Goal: Task Accomplishment & Management: Complete application form

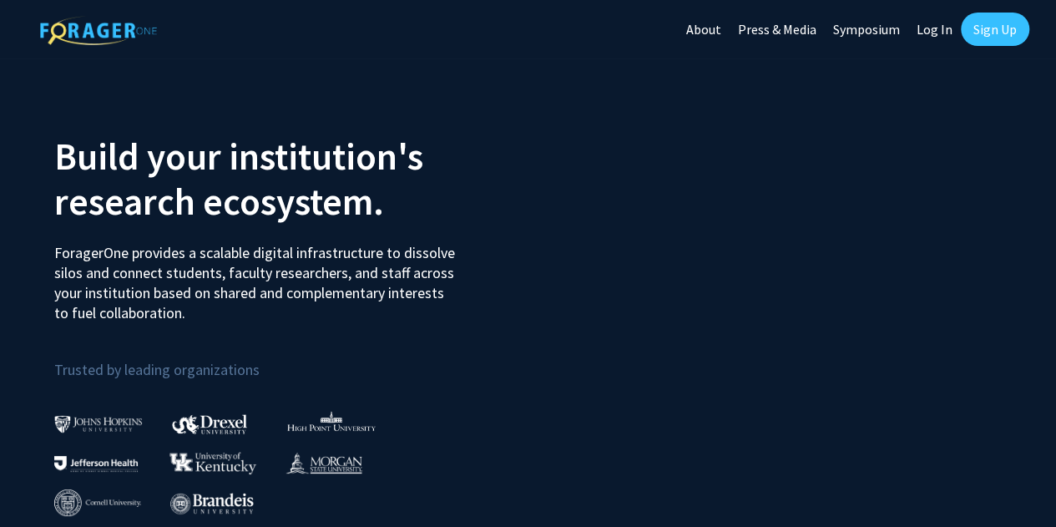
click at [976, 21] on link "Sign Up" at bounding box center [995, 29] width 68 height 33
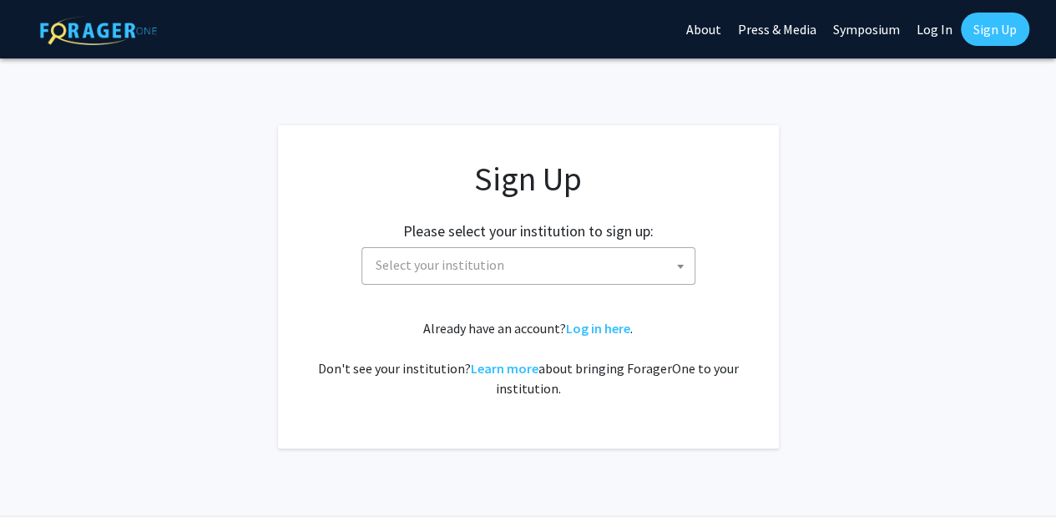
click at [431, 274] on span "Select your institution" at bounding box center [532, 265] width 326 height 34
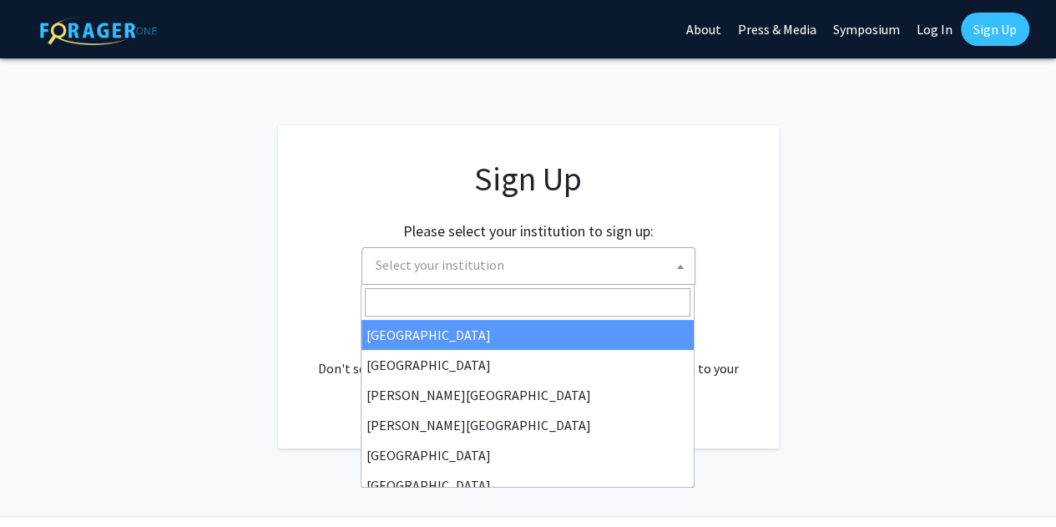
select select "34"
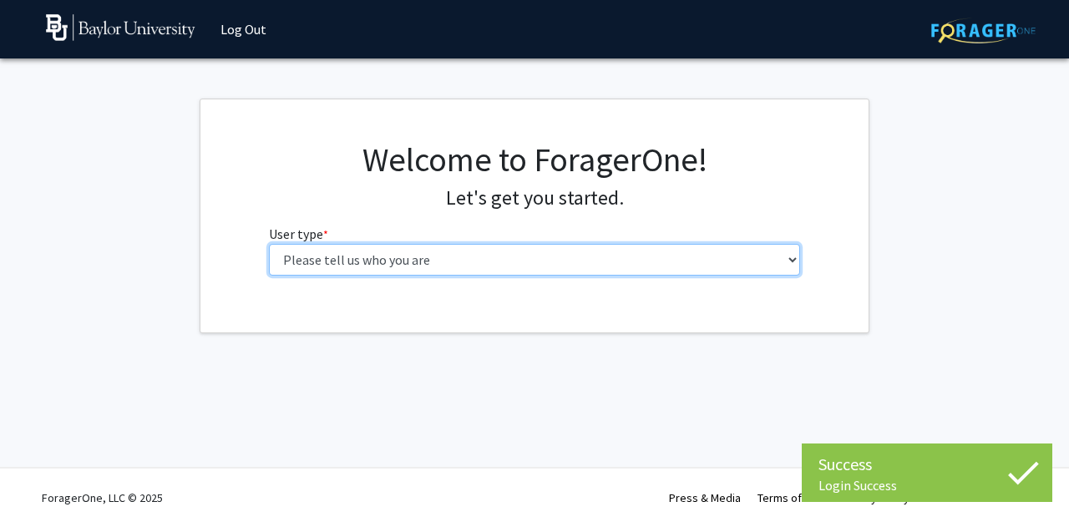
click at [393, 256] on select "Please tell us who you are Undergraduate Student Master's Student Doctoral Cand…" at bounding box center [535, 260] width 532 height 32
select select "3: doc"
click at [269, 244] on select "Please tell us who you are Undergraduate Student Master's Student Doctoral Cand…" at bounding box center [535, 260] width 532 height 32
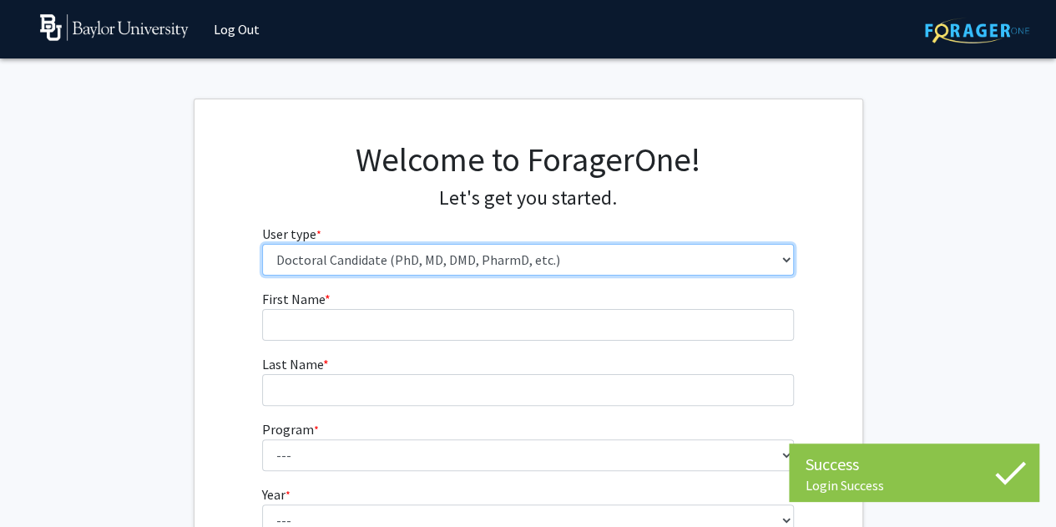
scroll to position [167, 0]
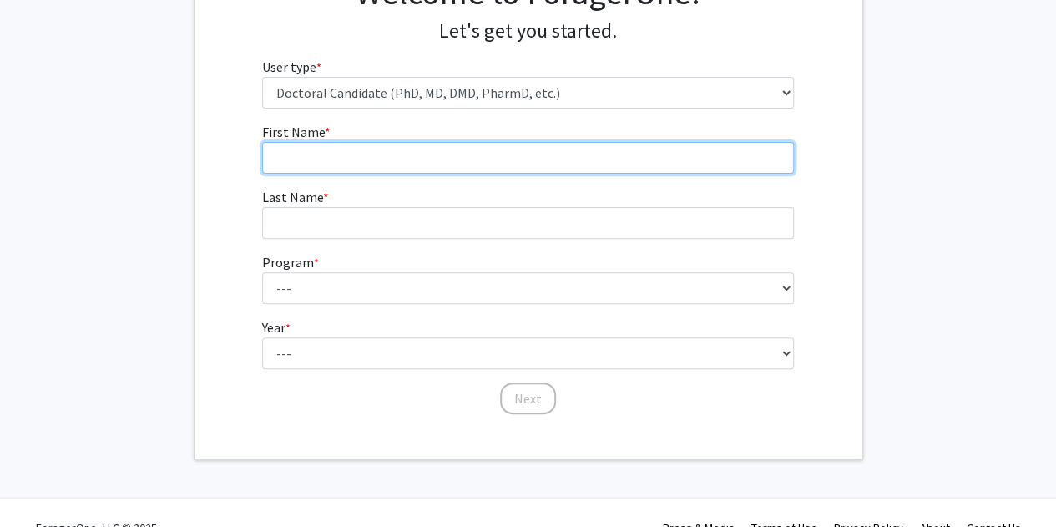
click at [403, 153] on input "First Name * required" at bounding box center [528, 158] width 532 height 32
type input "Tari"
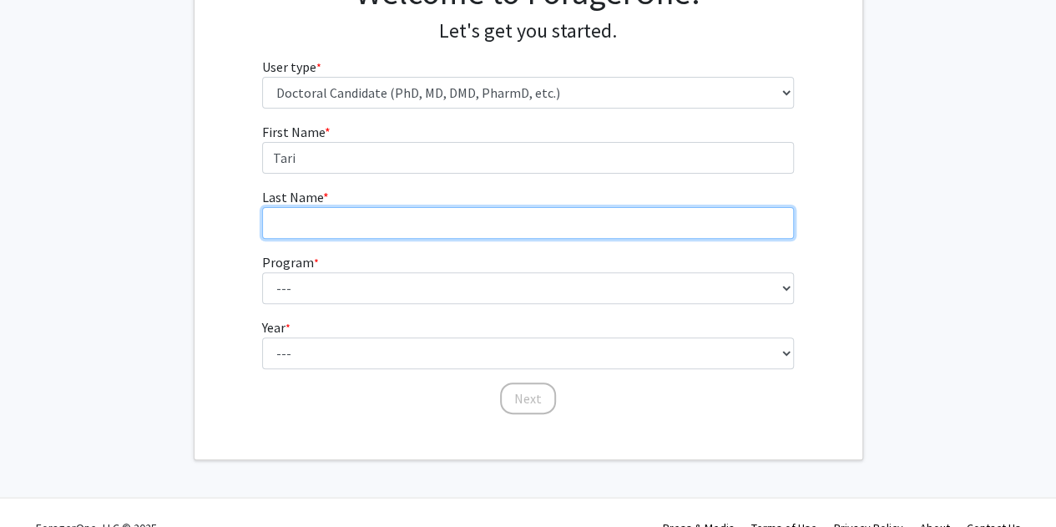
type input "Sese"
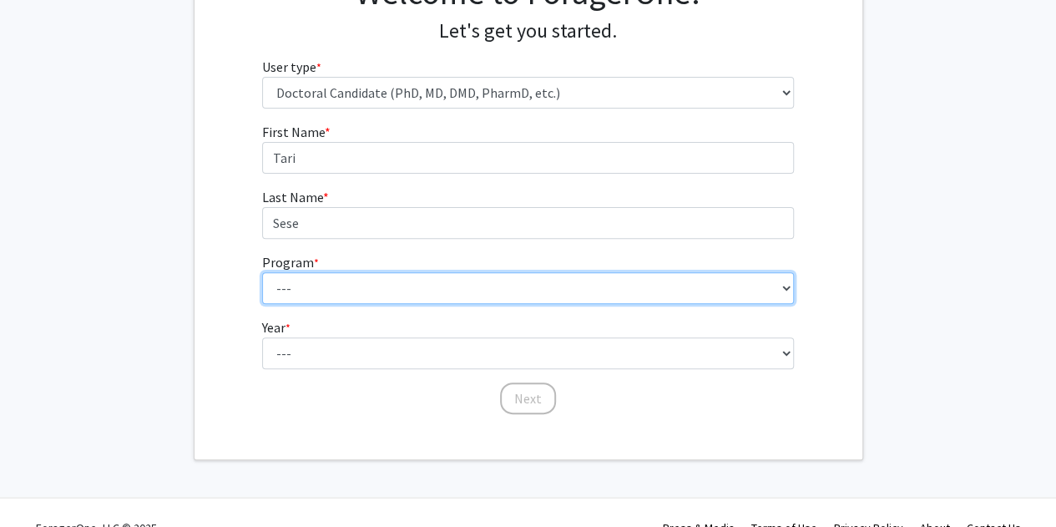
click at [575, 286] on select "--- Adult-Gerontology Acute Care Nurse Practitioner Anesthesia Nursing (Army-Ba…" at bounding box center [528, 288] width 532 height 32
select select "4: 1062"
click at [262, 272] on select "--- Adult-Gerontology Acute Care Nurse Practitioner Anesthesia Nursing (Army-Ba…" at bounding box center [528, 288] width 532 height 32
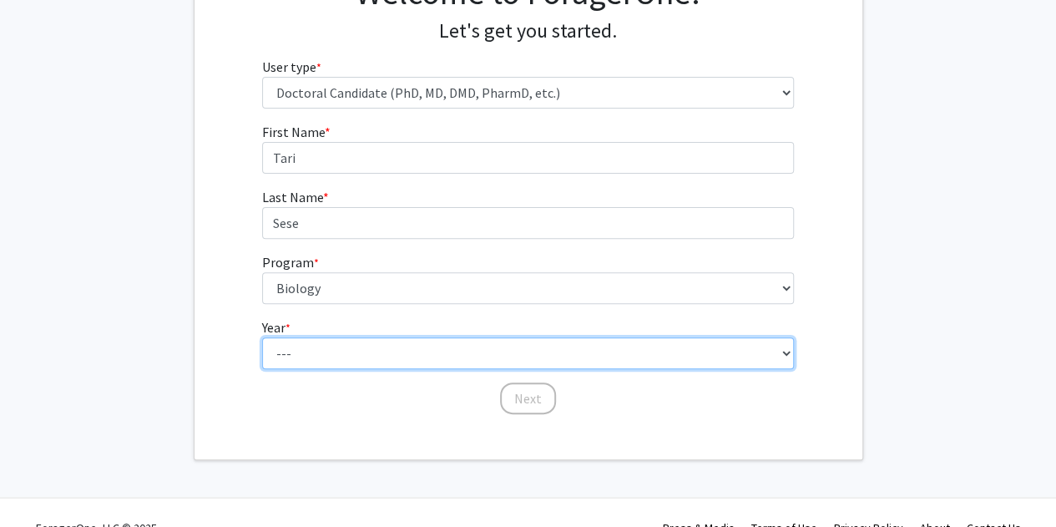
click at [344, 356] on select "--- First Year Second Year Third Year Fourth Year Fifth Year Sixth Year Seventh…" at bounding box center [528, 353] width 532 height 32
select select "5: fifth_year"
click at [262, 337] on select "--- First Year Second Year Third Year Fourth Year Fifth Year Sixth Year Seventh…" at bounding box center [528, 353] width 532 height 32
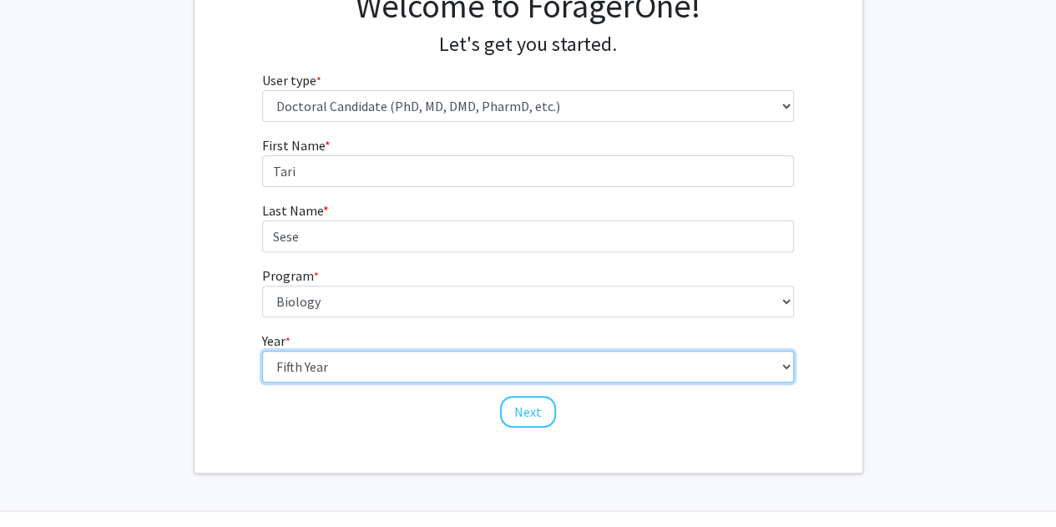
scroll to position [155, 0]
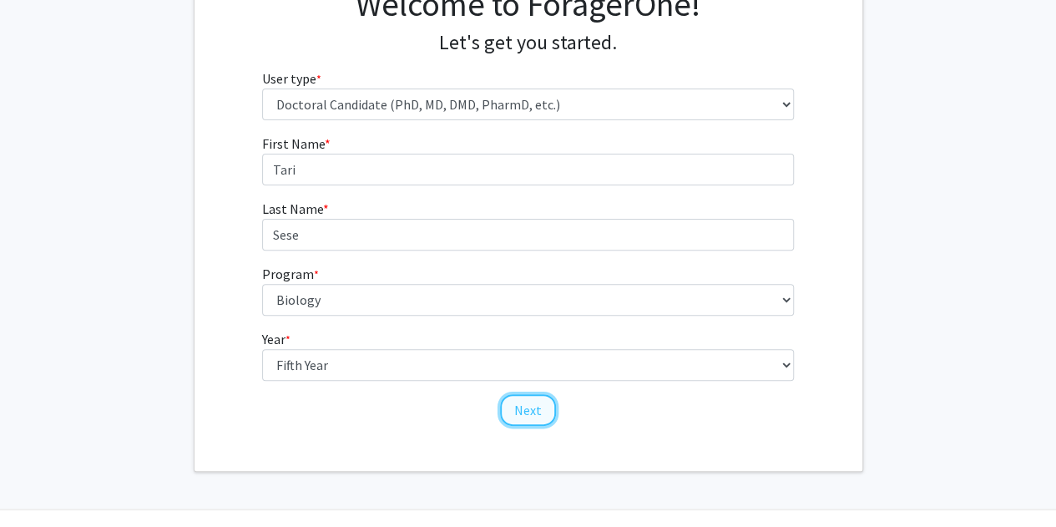
click at [527, 407] on button "Next" at bounding box center [528, 410] width 56 height 32
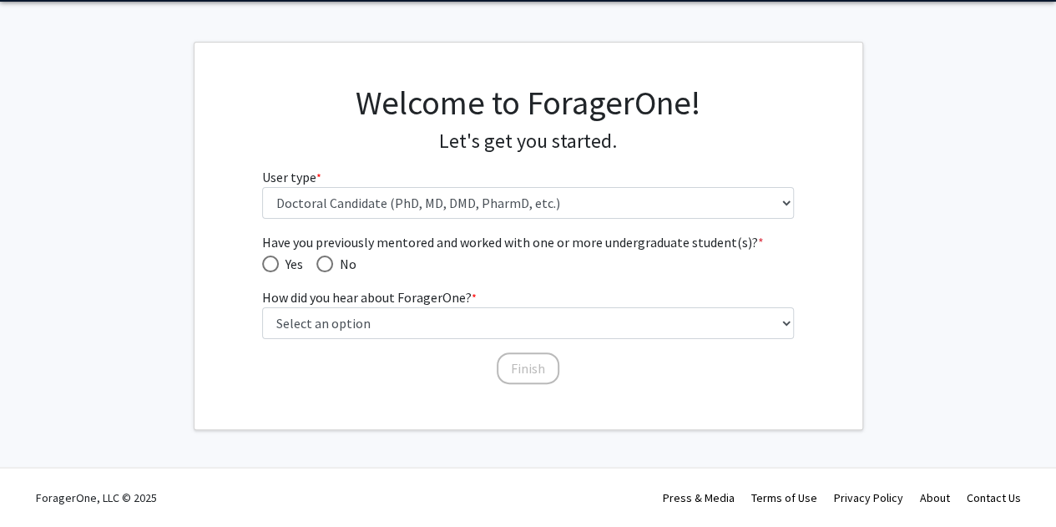
scroll to position [55, 0]
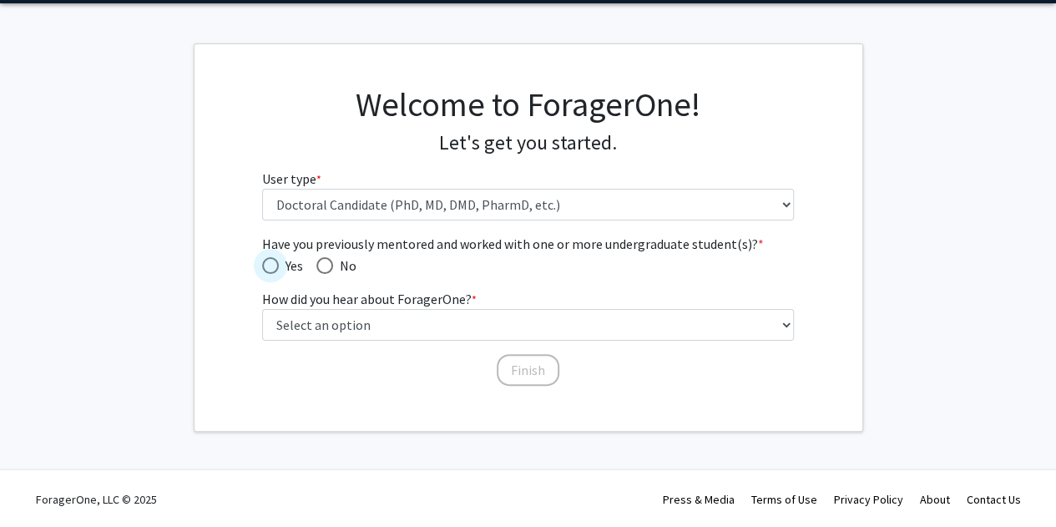
click at [276, 258] on span "Have you previously mentored and worked with one or more undergraduate student(…" at bounding box center [270, 265] width 17 height 17
click at [276, 258] on input "Yes" at bounding box center [270, 265] width 17 height 17
radio input "true"
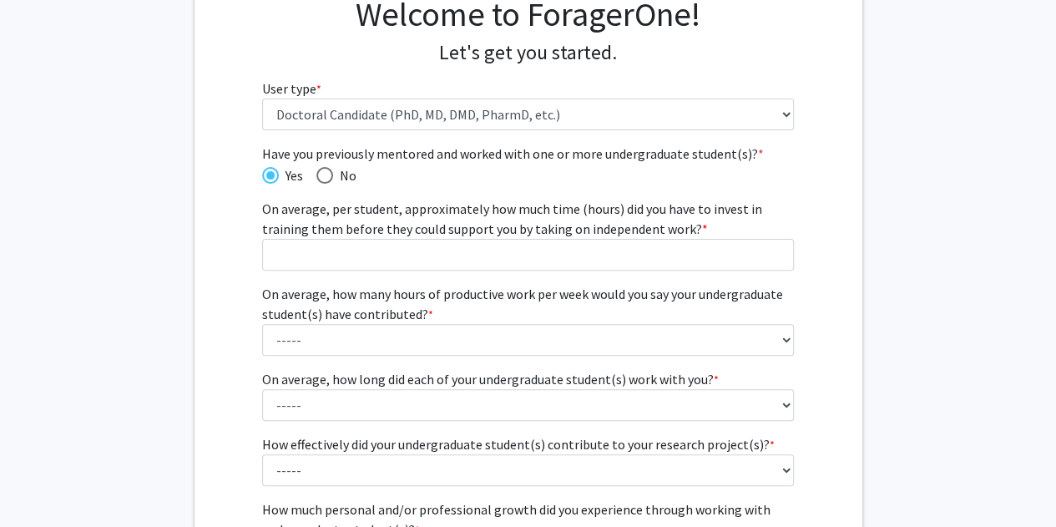
scroll to position [167, 0]
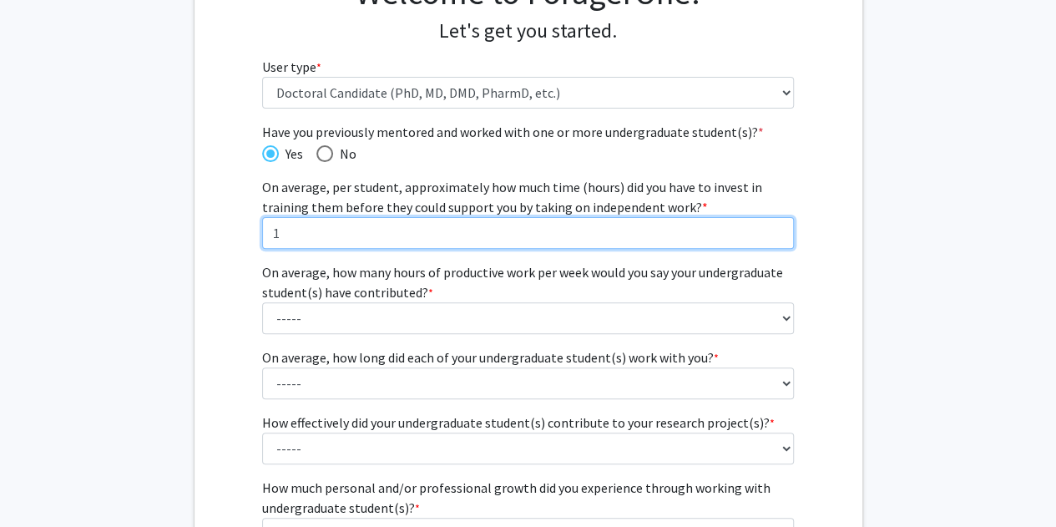
click at [778, 226] on input "1" at bounding box center [528, 233] width 532 height 32
click at [778, 226] on input "2" at bounding box center [528, 233] width 532 height 32
click at [778, 226] on input "3" at bounding box center [528, 233] width 532 height 32
click at [778, 226] on input "4" at bounding box center [528, 233] width 532 height 32
click at [778, 226] on input "5" at bounding box center [528, 233] width 532 height 32
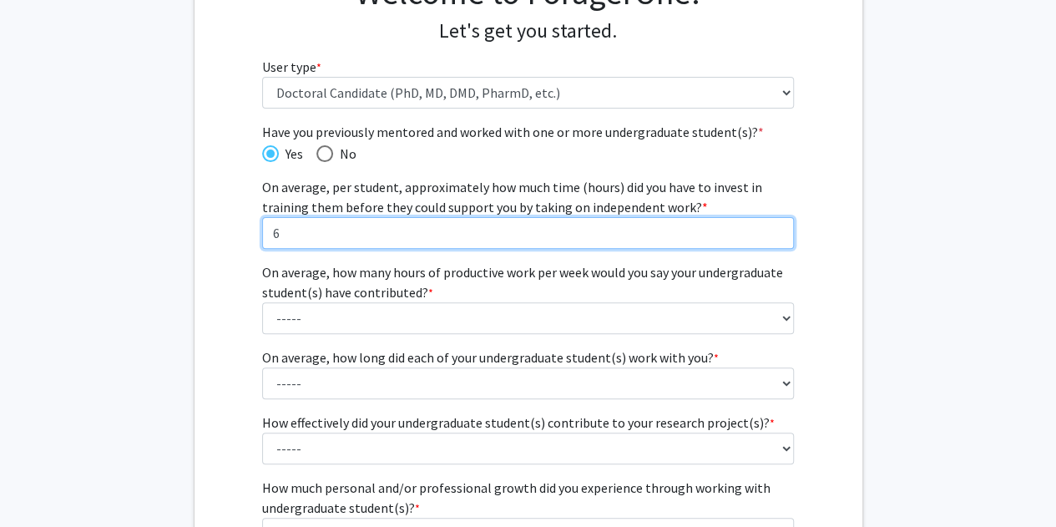
click at [778, 226] on input "6" at bounding box center [528, 233] width 532 height 32
click at [778, 226] on input "7" at bounding box center [528, 233] width 532 height 32
click at [778, 226] on input "8" at bounding box center [528, 233] width 532 height 32
type input "9"
click at [778, 226] on input "9" at bounding box center [528, 233] width 532 height 32
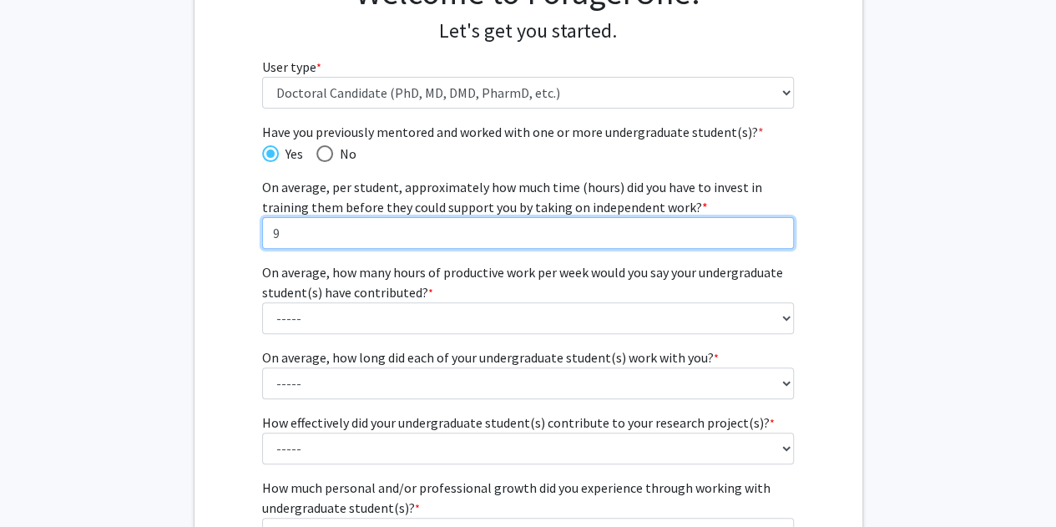
click at [621, 236] on input "9" at bounding box center [528, 233] width 532 height 32
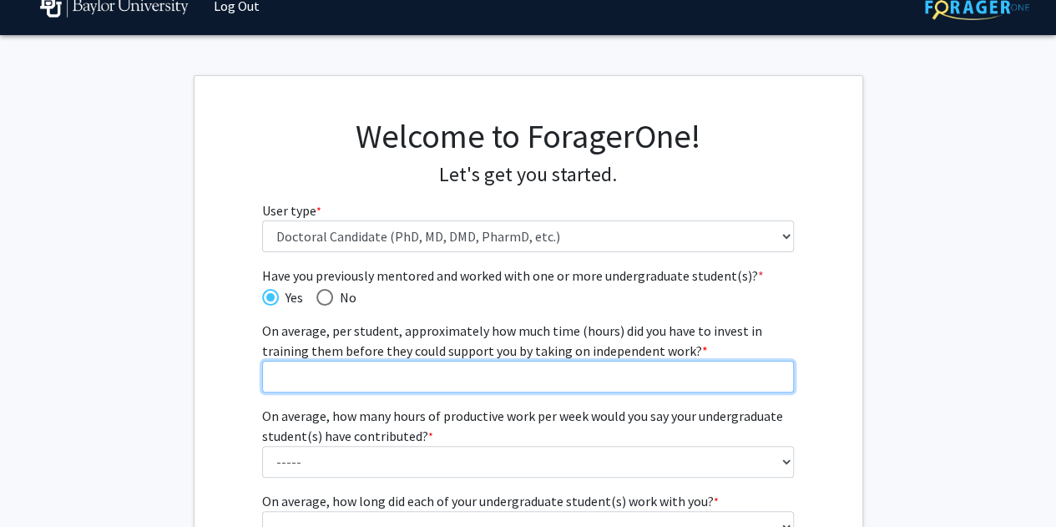
scroll to position [0, 0]
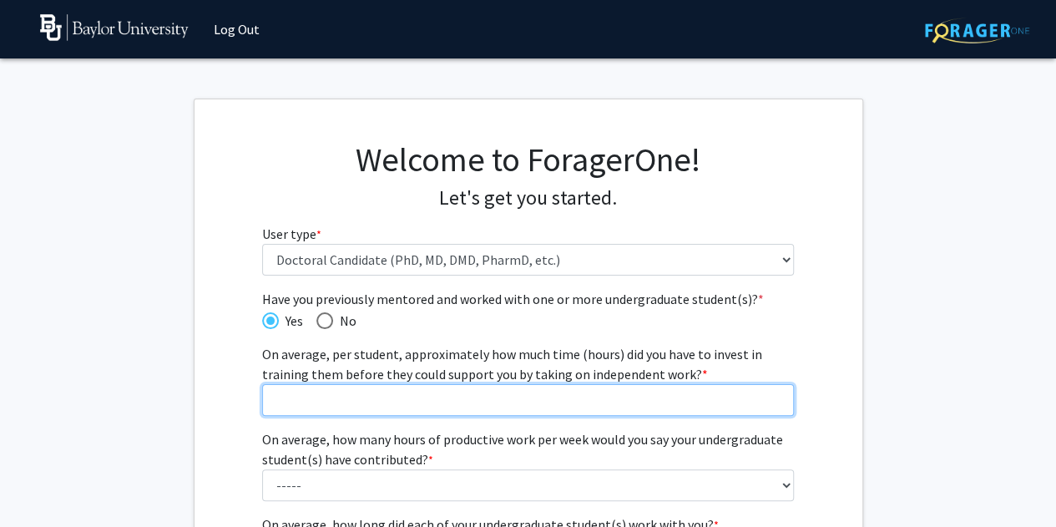
click at [574, 401] on input "On average, per student, approximately how much time (hours) did you have to in…" at bounding box center [528, 400] width 532 height 32
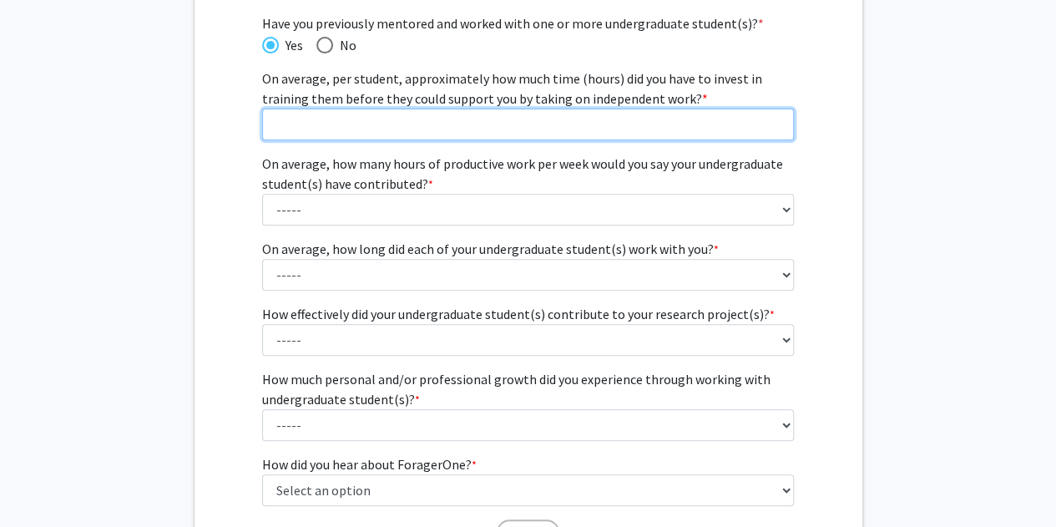
scroll to position [334, 0]
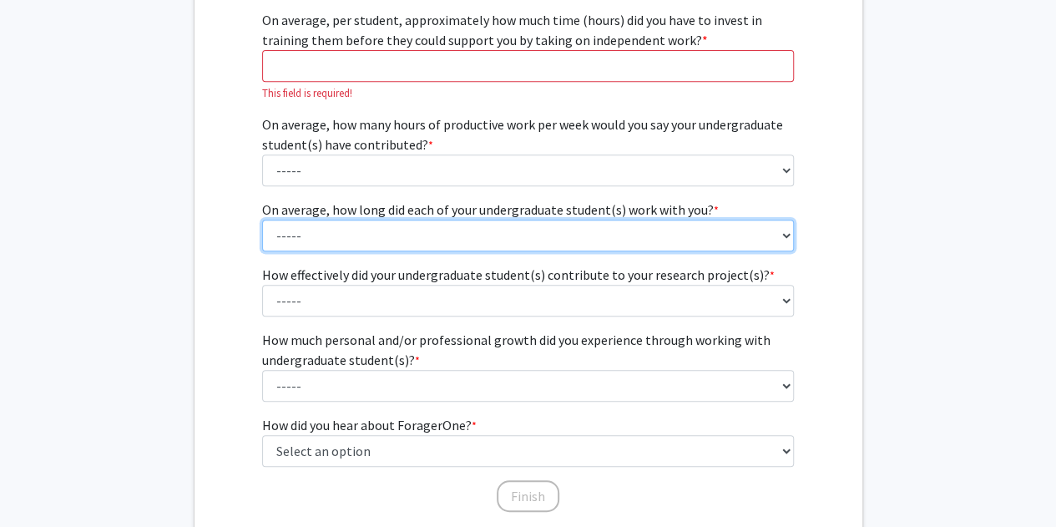
click at [730, 205] on fg-select "On average, how long did each of your undergraduate student(s) work with you? *…" at bounding box center [528, 226] width 532 height 52
click at [727, 220] on select "----- 1 - 3 months 3 - 6 months 6 months - 1 year 1 - 2 years 2 - 3 years 3 - 4…" at bounding box center [528, 236] width 532 height 32
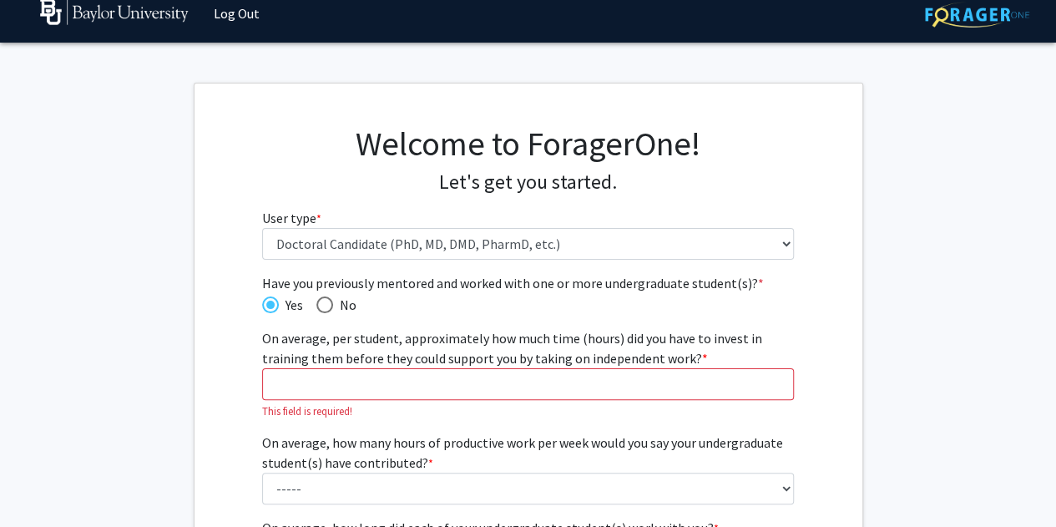
scroll to position [0, 0]
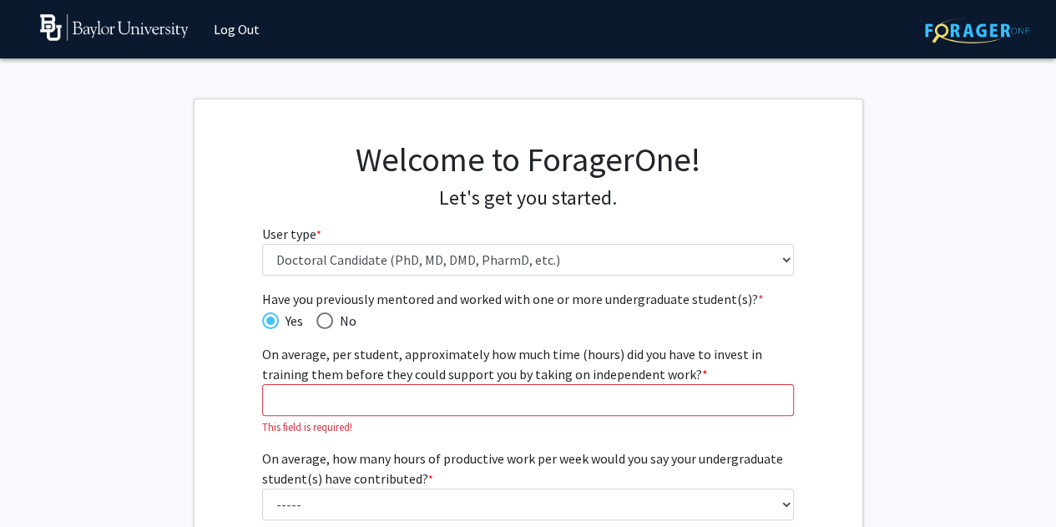
drag, startPoint x: 500, startPoint y: 418, endPoint x: 573, endPoint y: 397, distance: 75.8
click at [500, 419] on p "This field is required!" at bounding box center [528, 427] width 532 height 16
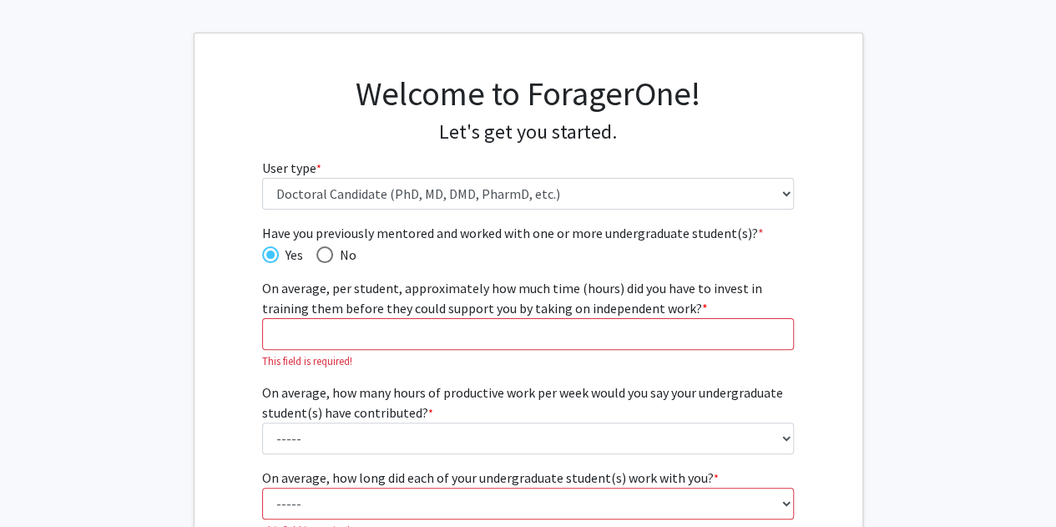
scroll to position [167, 0]
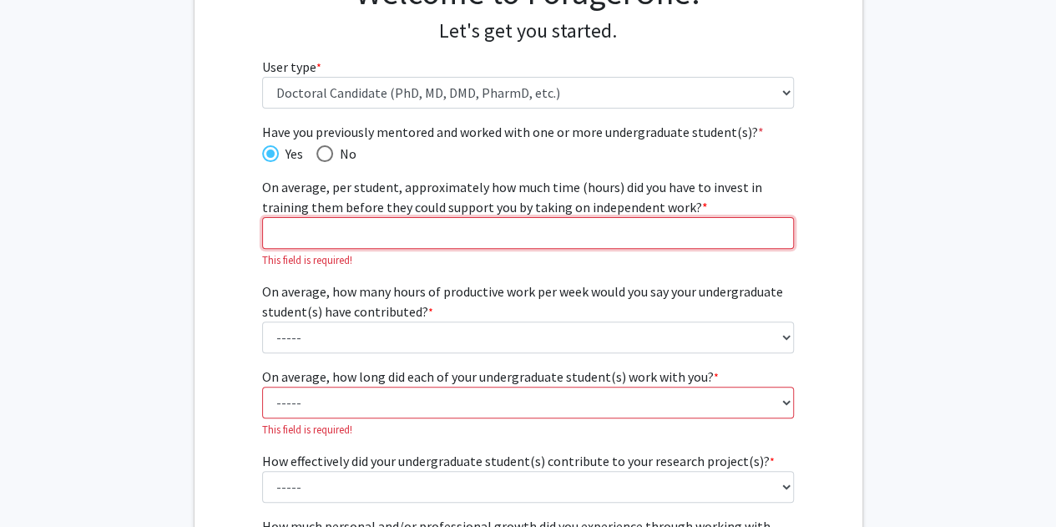
click at [634, 231] on input "On average, per student, approximately how much time (hours) did you have to in…" at bounding box center [528, 233] width 532 height 32
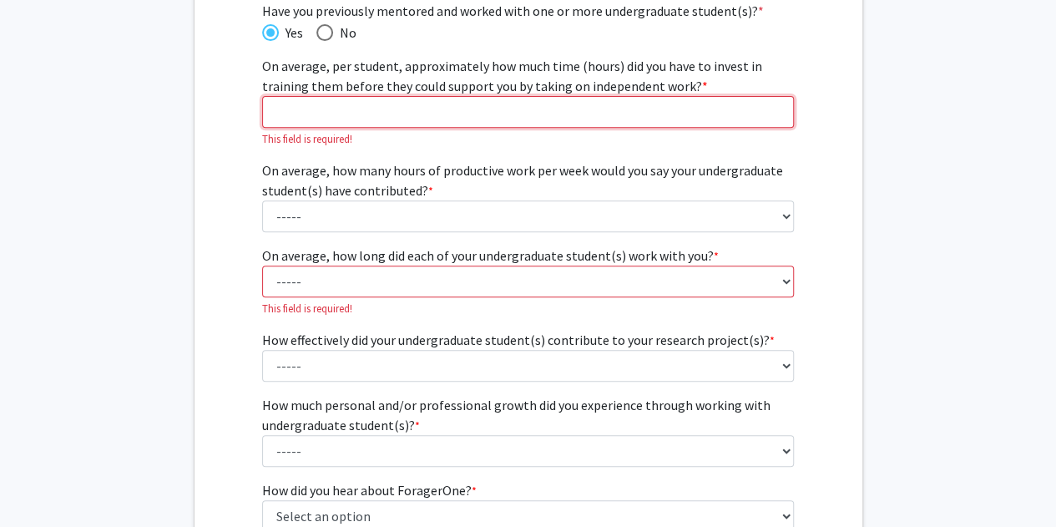
scroll to position [229, 0]
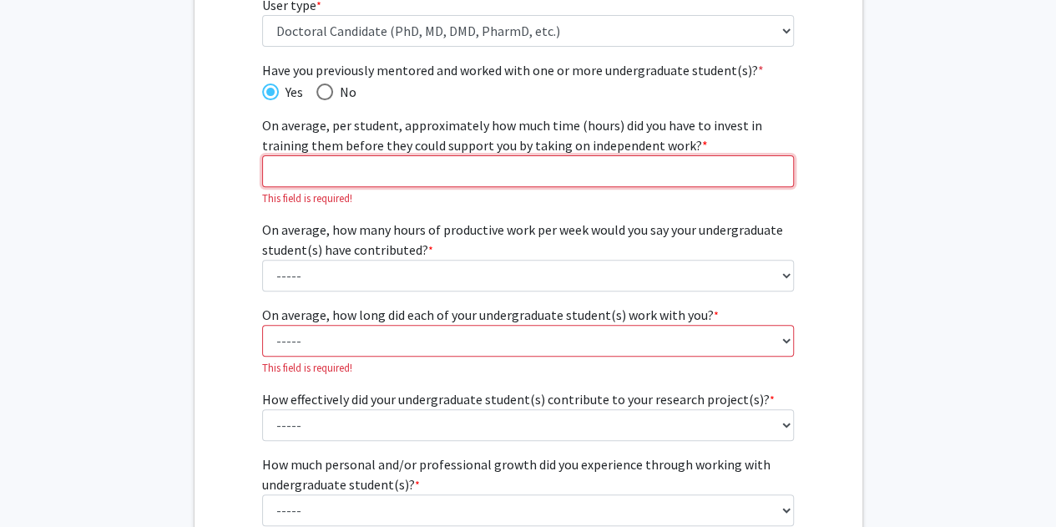
click at [660, 173] on input "On average, per student, approximately how much time (hours) did you have to in…" at bounding box center [528, 171] width 532 height 32
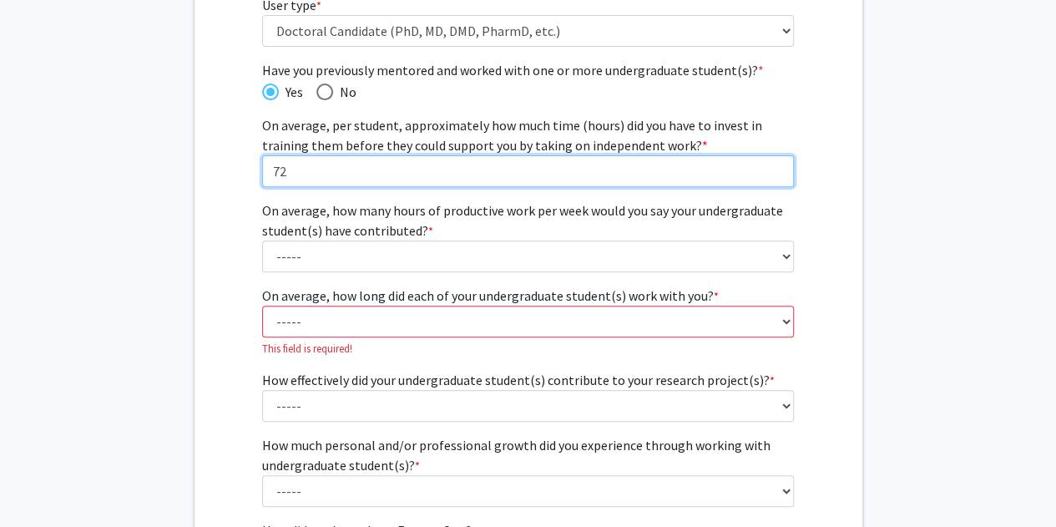
type input "72"
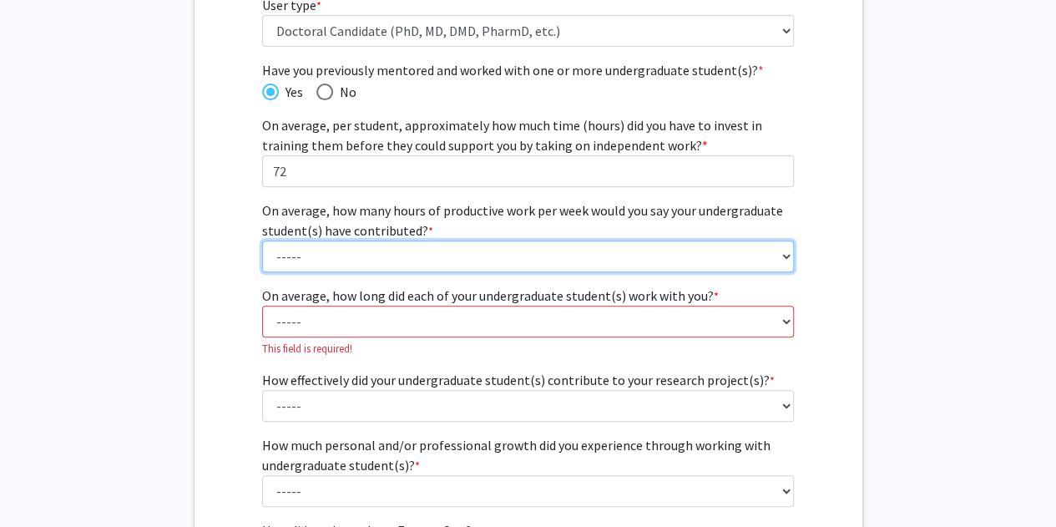
click at [511, 256] on select "----- 1 - 5 hours 6 - 10 hours 11 - 15 hours 16 - 20 hours 21 - 30 hours 31 - 4…" at bounding box center [528, 257] width 532 height 32
select select "1: 1 - 5 hours"
click at [262, 241] on select "----- 1 - 5 hours 6 - 10 hours 11 - 15 hours 16 - 20 hours 21 - 30 hours 31 - 4…" at bounding box center [528, 257] width 532 height 32
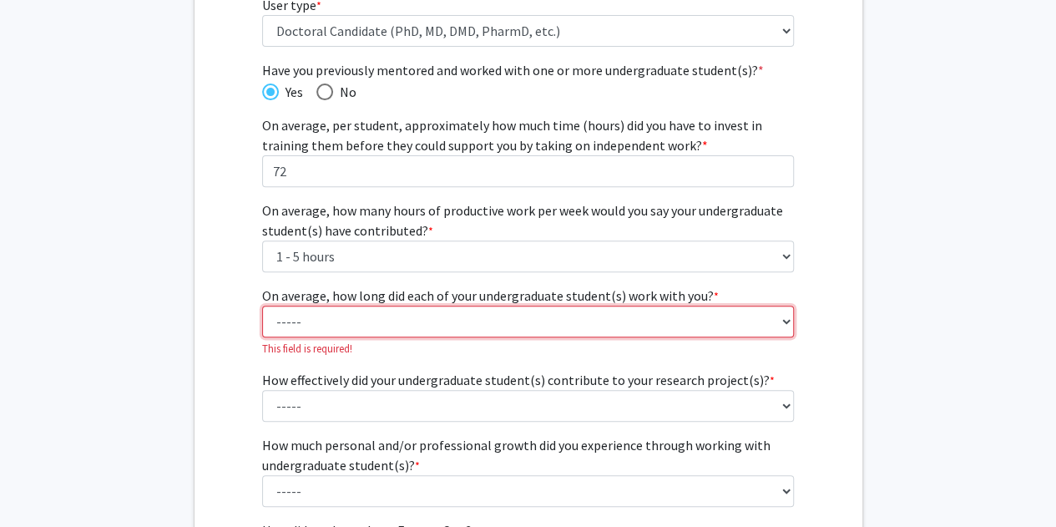
click at [393, 315] on select "----- 1 - 3 months 3 - 6 months 6 months - 1 year 1 - 2 years 2 - 3 years 3 - 4…" at bounding box center [528, 322] width 532 height 32
select select "4: 1 - 2 years"
click at [262, 306] on select "----- 1 - 3 months 3 - 6 months 6 months - 1 year 1 - 2 years 2 - 3 years 3 - 4…" at bounding box center [528, 322] width 532 height 32
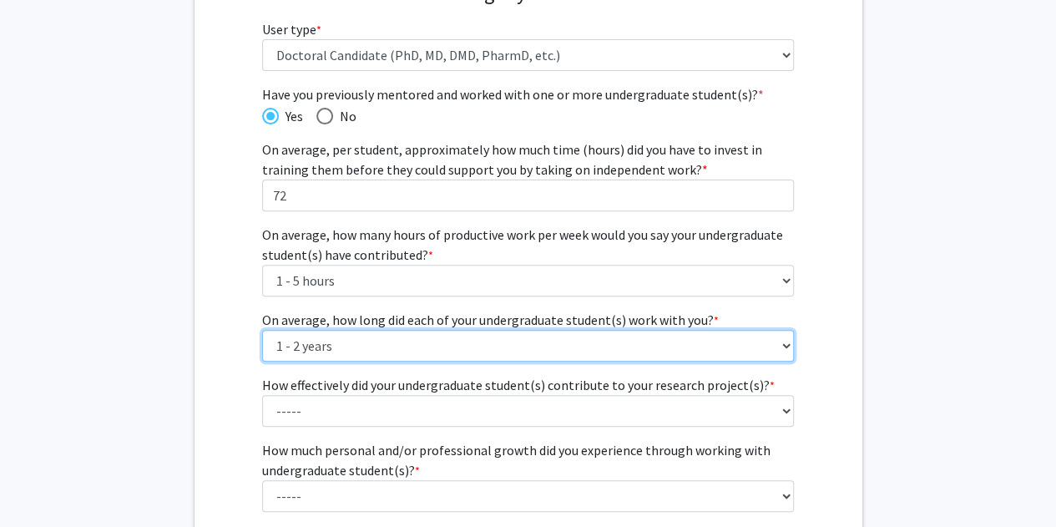
scroll to position [312, 0]
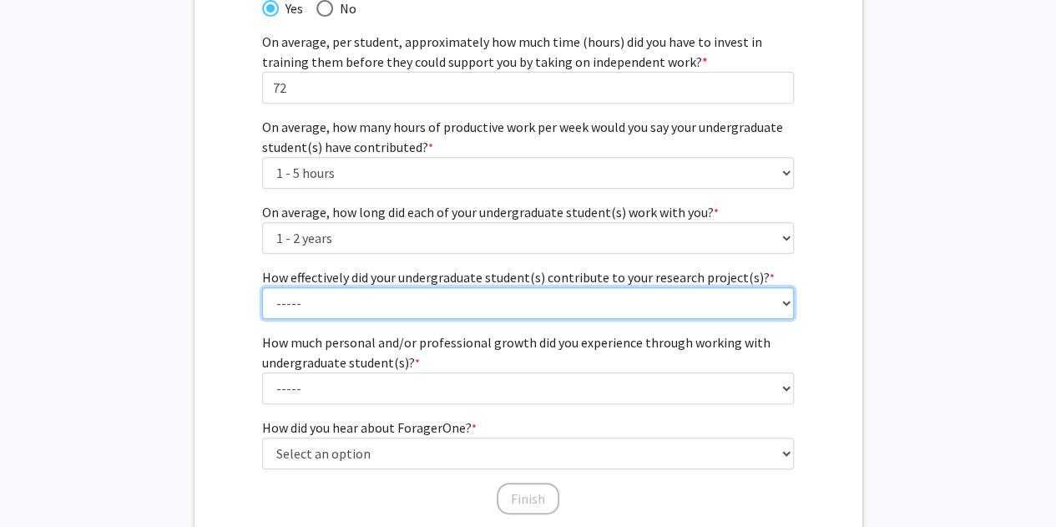
click at [419, 296] on select "----- 1 (Minimally) 2 3 (Moderately) 4 5 (Significantly)" at bounding box center [528, 303] width 532 height 32
select select "2: 2"
click at [262, 287] on select "----- 1 (Minimally) 2 3 (Moderately) 4 5 (Significantly)" at bounding box center [528, 303] width 532 height 32
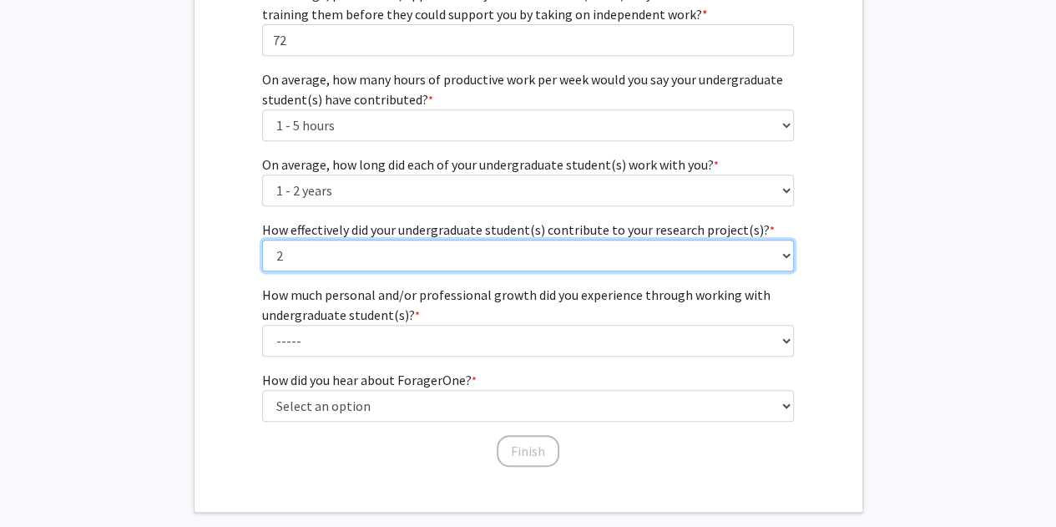
scroll to position [396, 0]
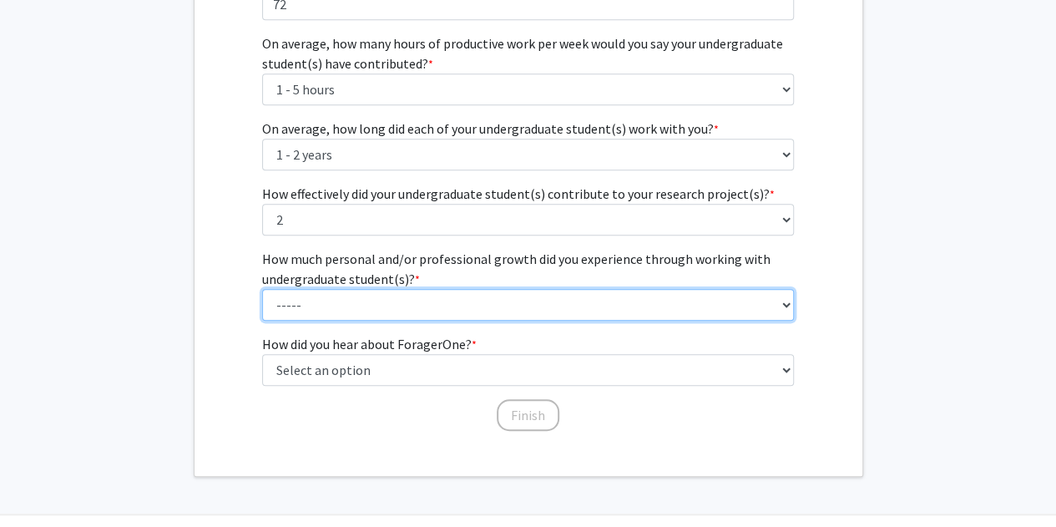
click at [297, 309] on select "----- 1 (Minimal) 2 3 (Moderate) 4 5 (Significant)" at bounding box center [528, 305] width 532 height 32
select select "1: 1"
click at [262, 289] on select "----- 1 (Minimal) 2 3 (Moderate) 4 5 (Significant)" at bounding box center [528, 305] width 532 height 32
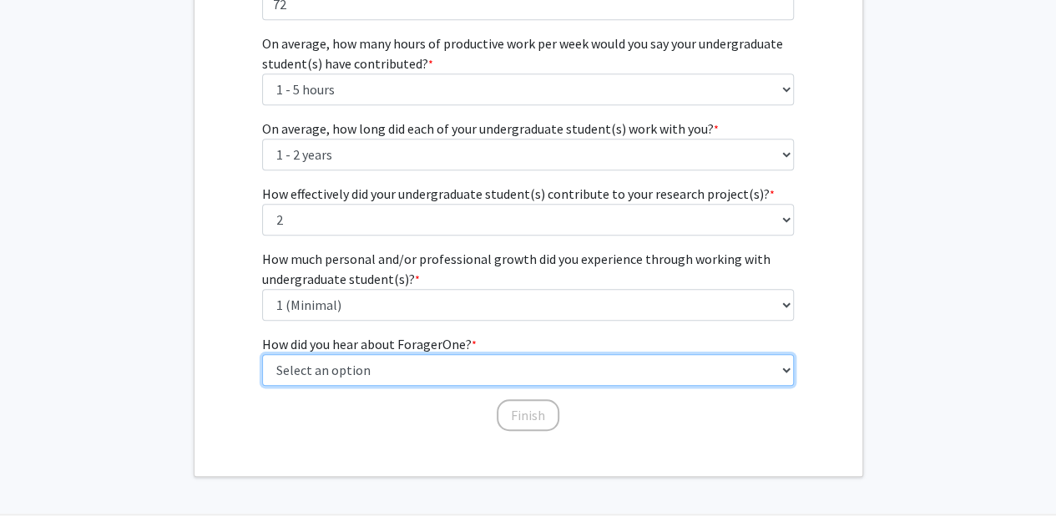
click at [342, 360] on select "Select an option Peer/student recommendation Faculty/staff recommendation Unive…" at bounding box center [528, 370] width 532 height 32
select select "2: faculty_recommendation"
click at [262, 354] on select "Select an option Peer/student recommendation Faculty/staff recommendation Unive…" at bounding box center [528, 370] width 532 height 32
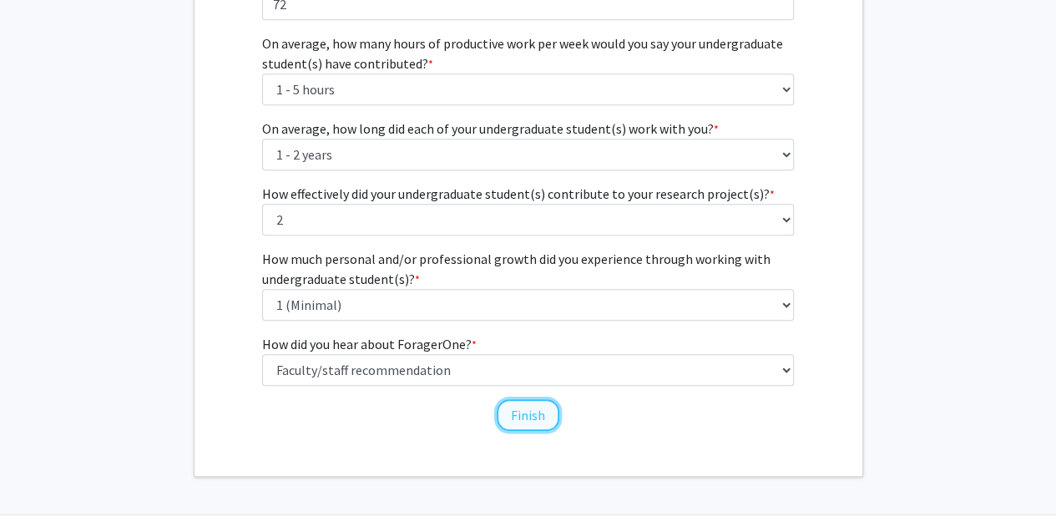
click at [546, 406] on button "Finish" at bounding box center [528, 415] width 63 height 32
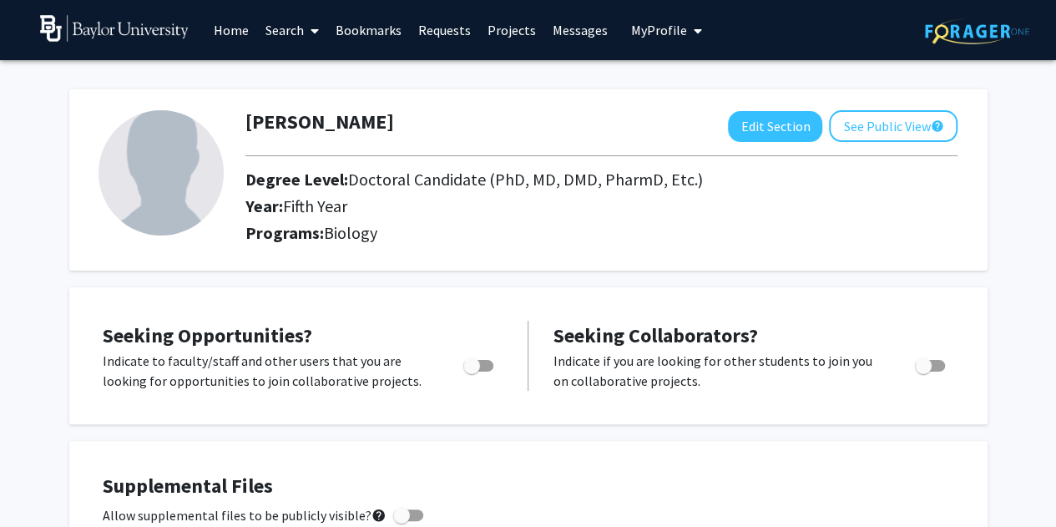
click at [244, 31] on link "Home" at bounding box center [231, 30] width 52 height 58
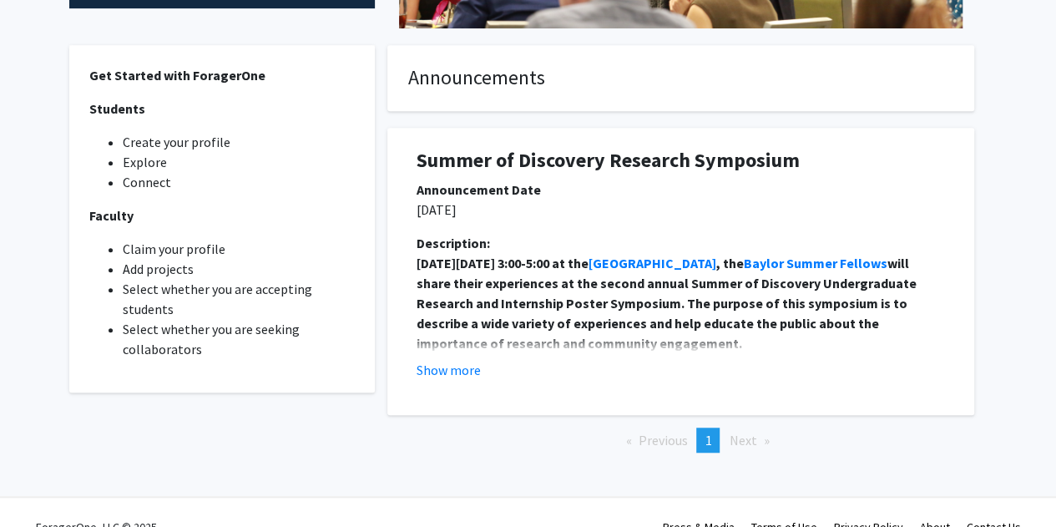
scroll to position [456, 0]
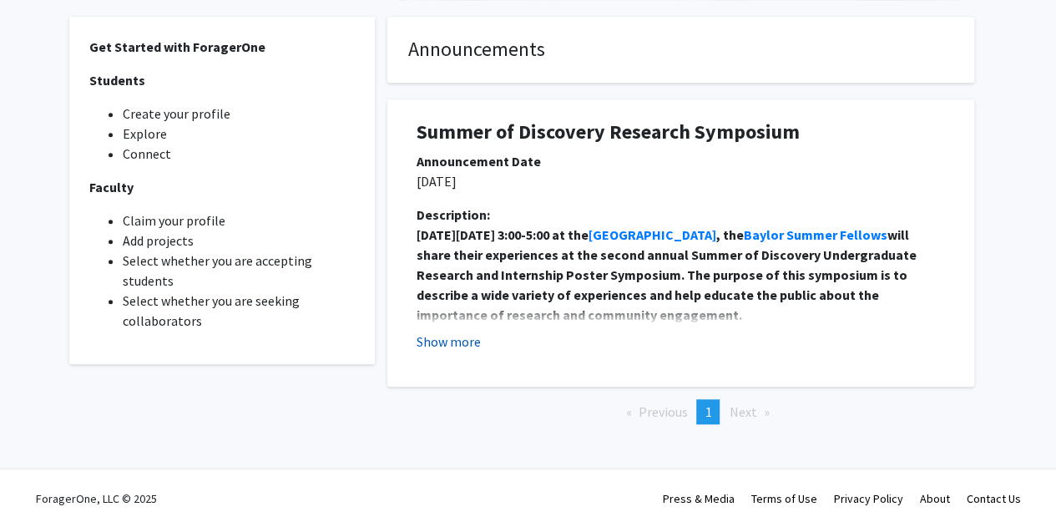
click at [448, 335] on button "Show more" at bounding box center [449, 342] width 64 height 20
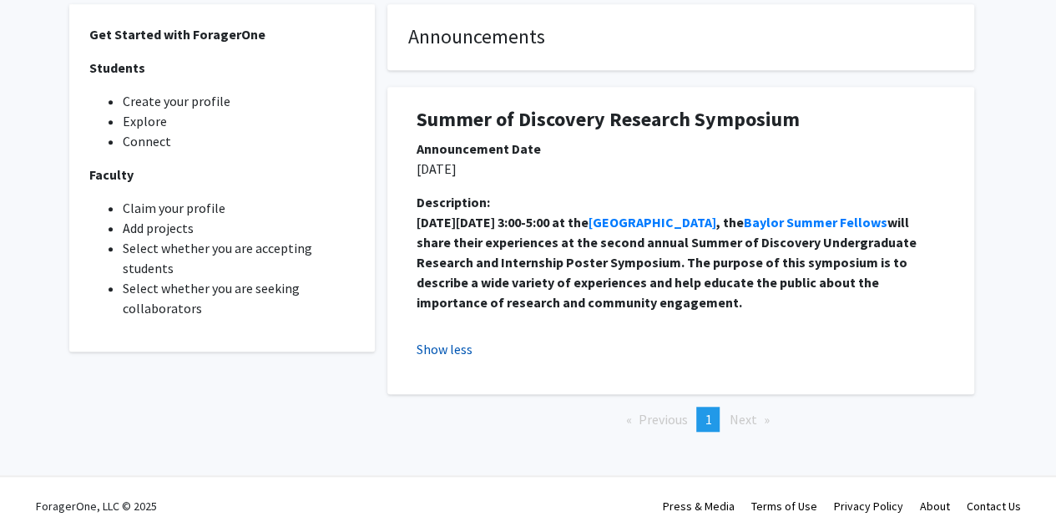
scroll to position [476, 0]
